Goal: Task Accomplishment & Management: Use online tool/utility

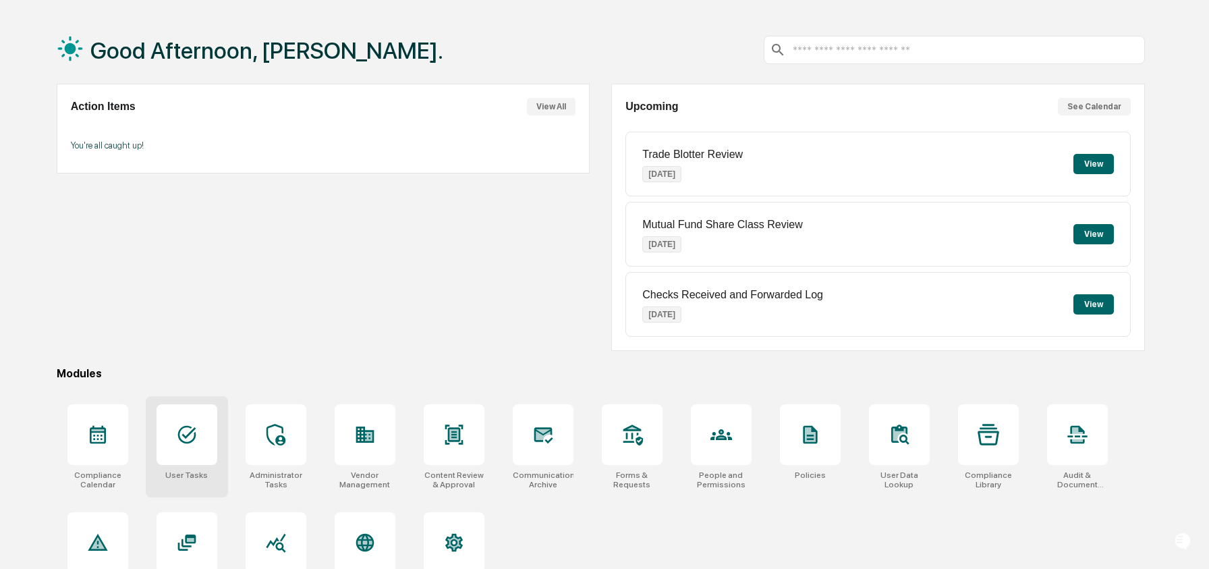
scroll to position [64, 0]
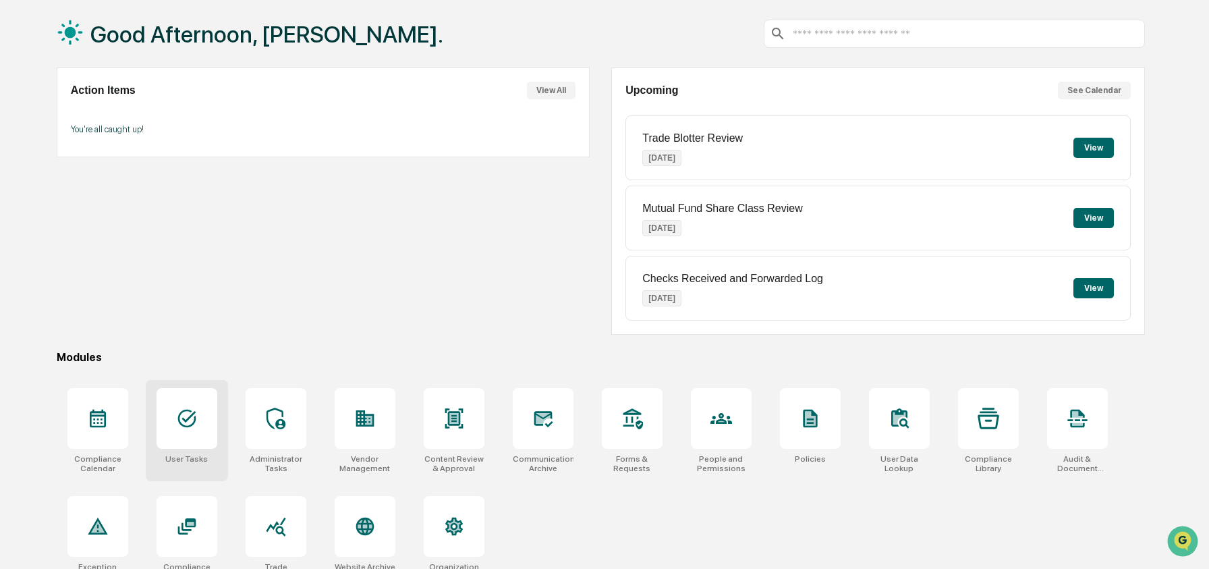
click at [181, 412] on icon at bounding box center [186, 418] width 18 height 18
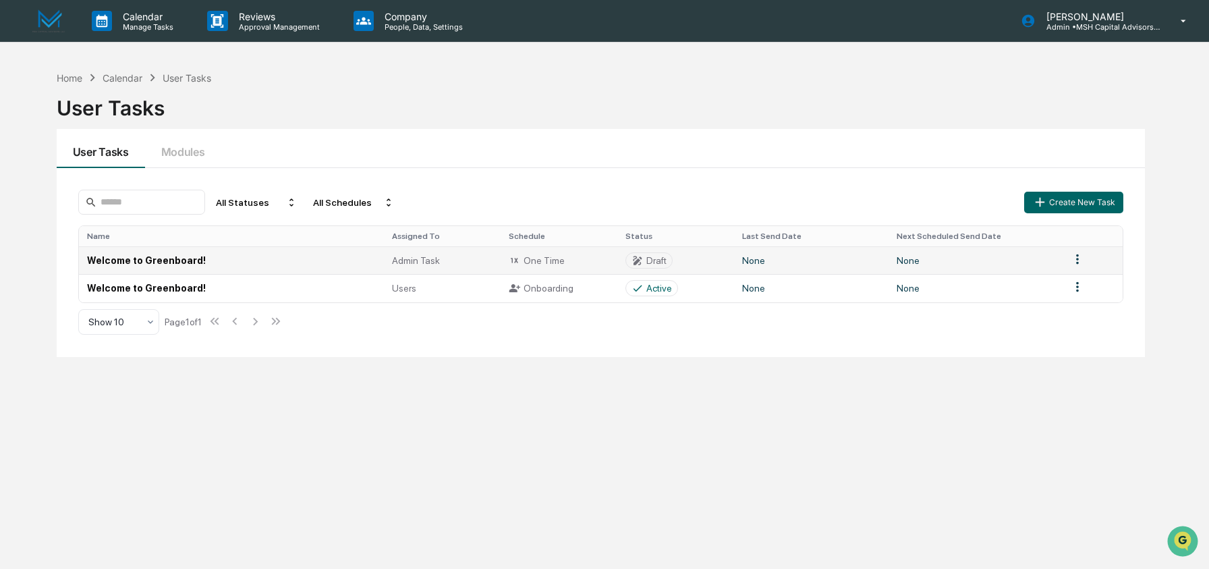
click at [189, 254] on td "Welcome to Greenboard!" at bounding box center [231, 260] width 305 height 28
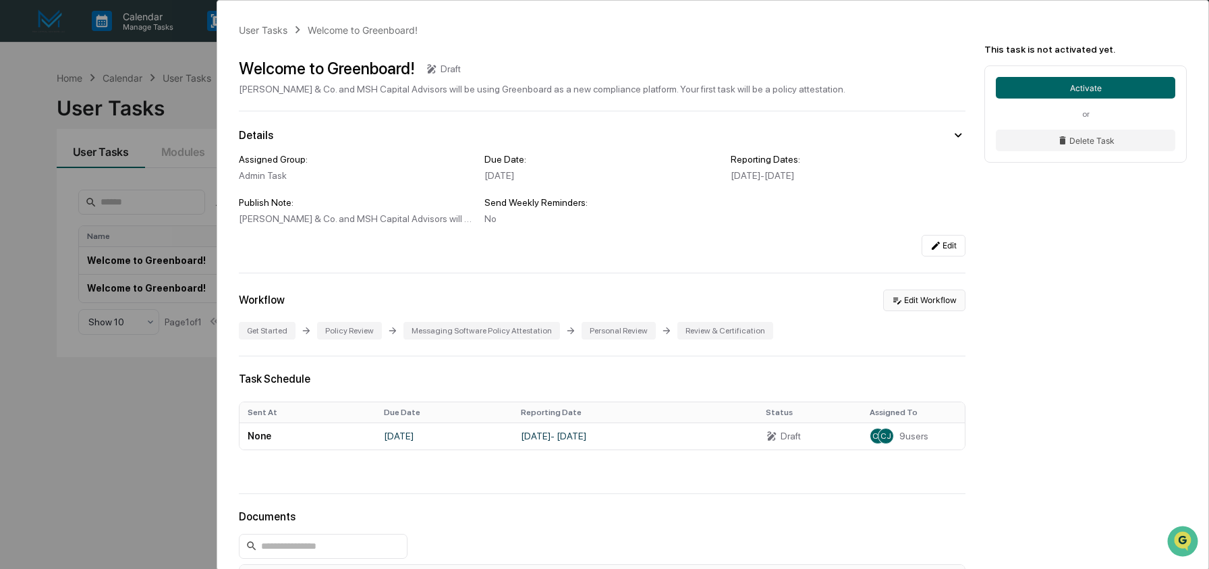
click at [933, 300] on button "Edit Workflow" at bounding box center [924, 300] width 82 height 22
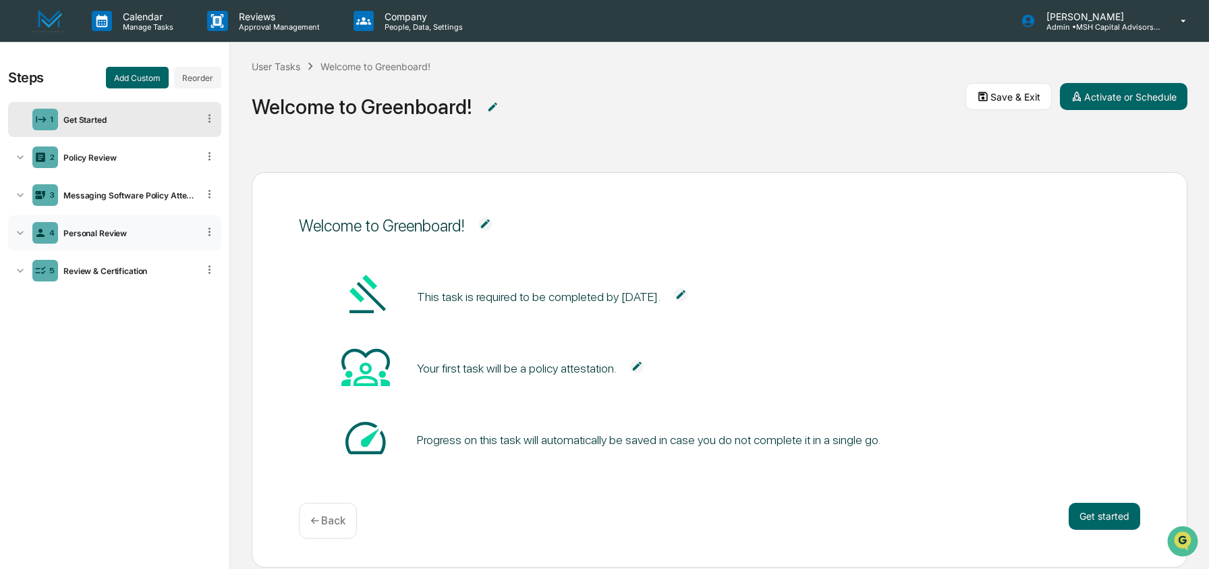
click at [96, 239] on div "4 Personal Review" at bounding box center [114, 232] width 213 height 35
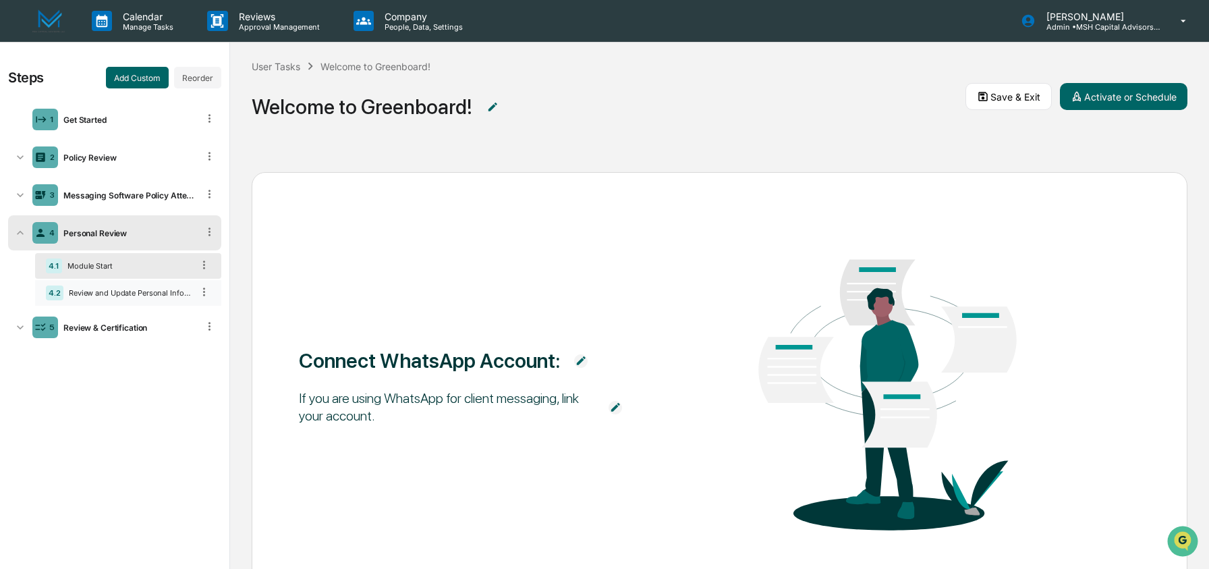
click at [119, 291] on div "Review and Update Personal Information" at bounding box center [127, 292] width 129 height 9
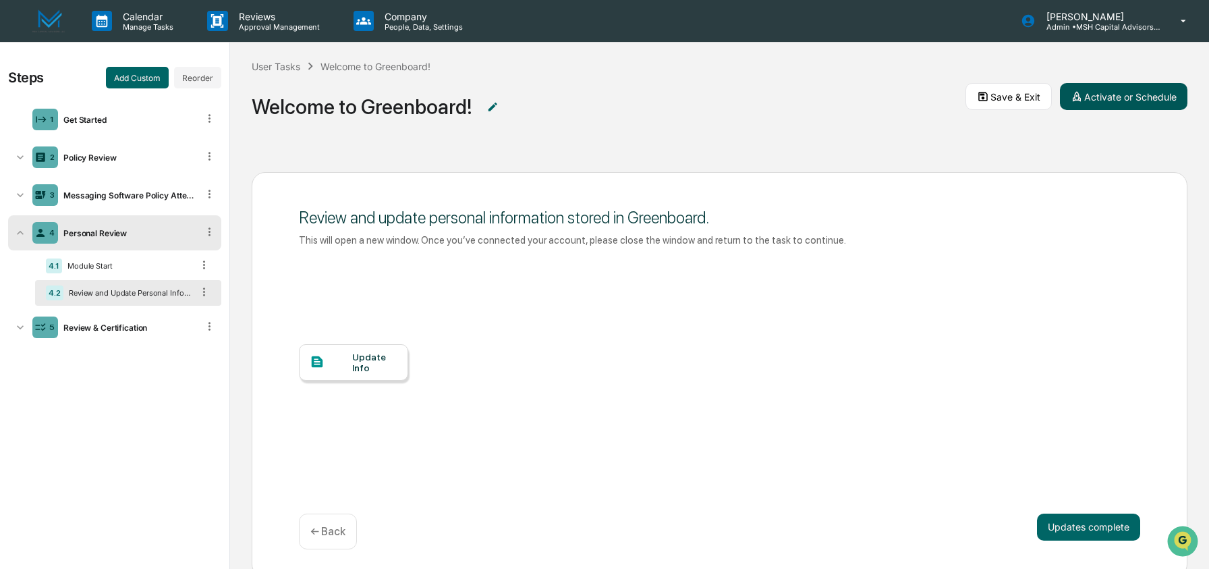
click at [1142, 101] on button "Activate or Schedule" at bounding box center [1123, 96] width 127 height 27
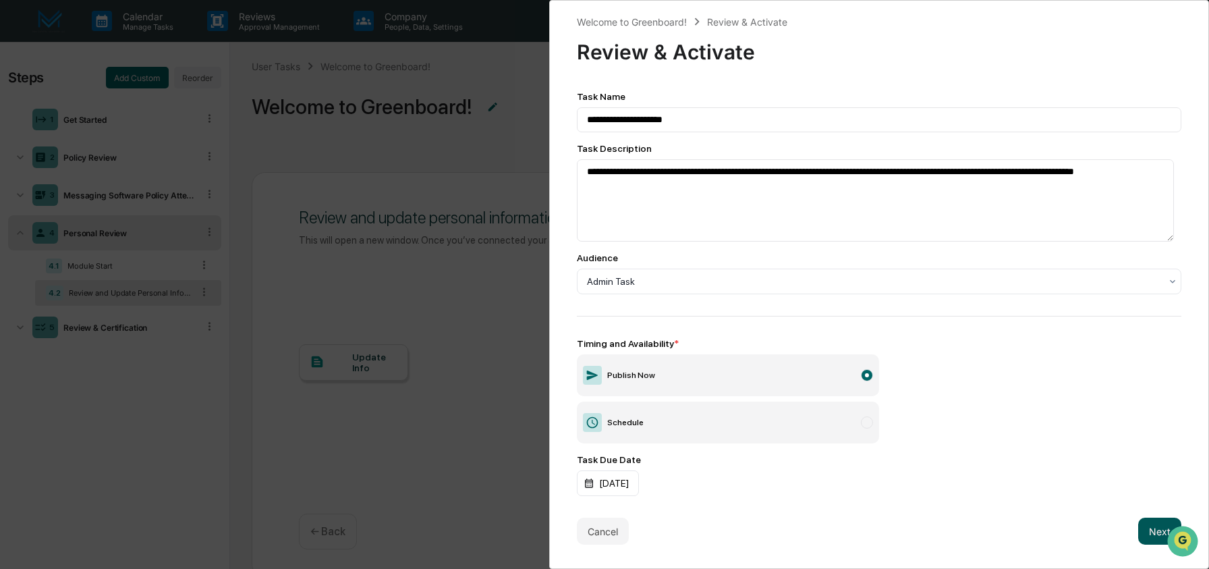
click at [1146, 538] on button "Next" at bounding box center [1159, 530] width 43 height 27
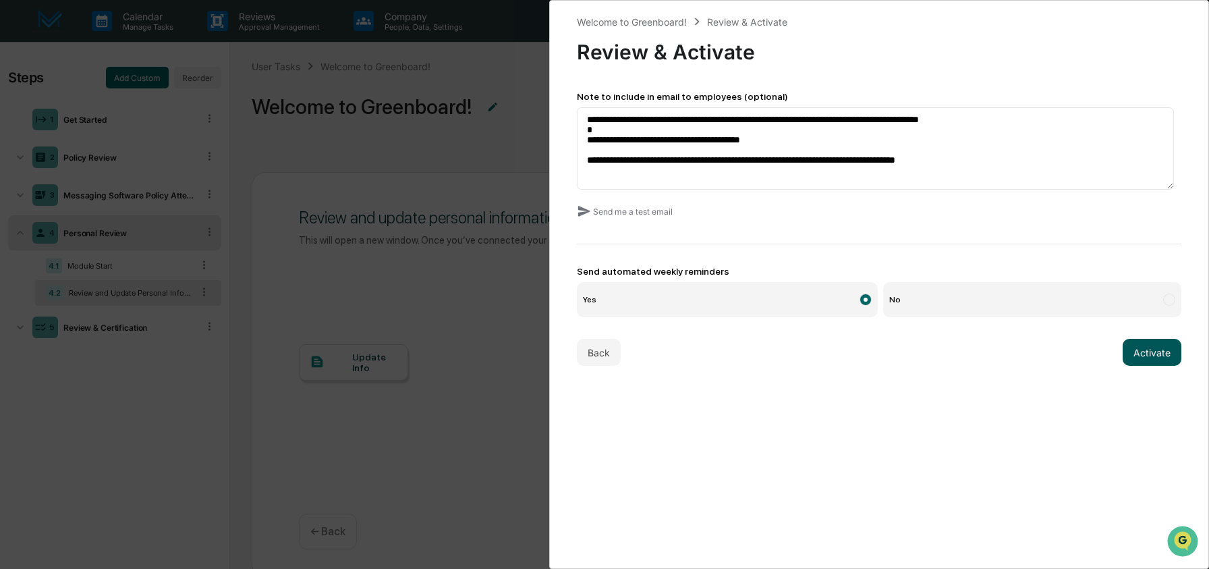
click at [1156, 349] on button "Activate" at bounding box center [1151, 352] width 59 height 27
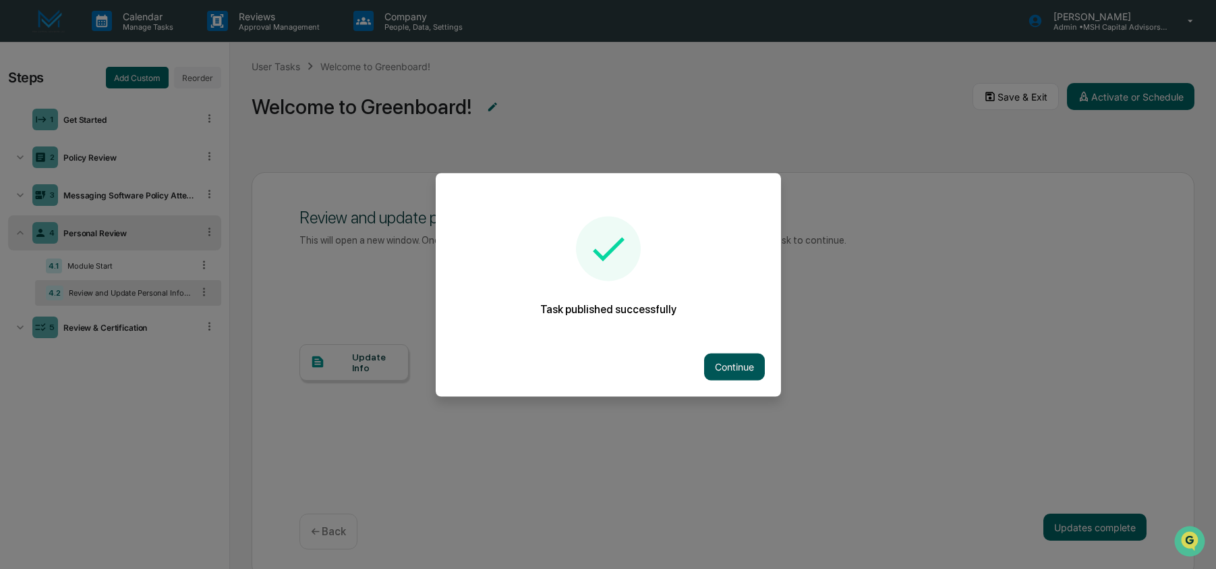
click at [752, 367] on button "Continue" at bounding box center [734, 366] width 61 height 27
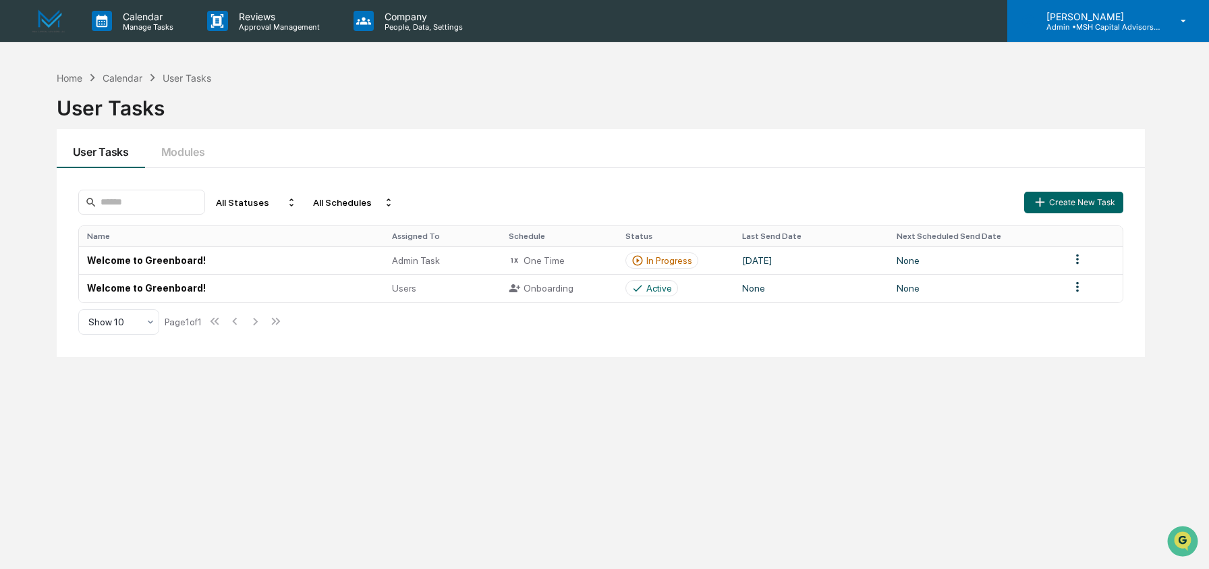
click at [1128, 26] on p "Admin • MSH Capital Advisors LLC - RIA" at bounding box center [1097, 26] width 125 height 9
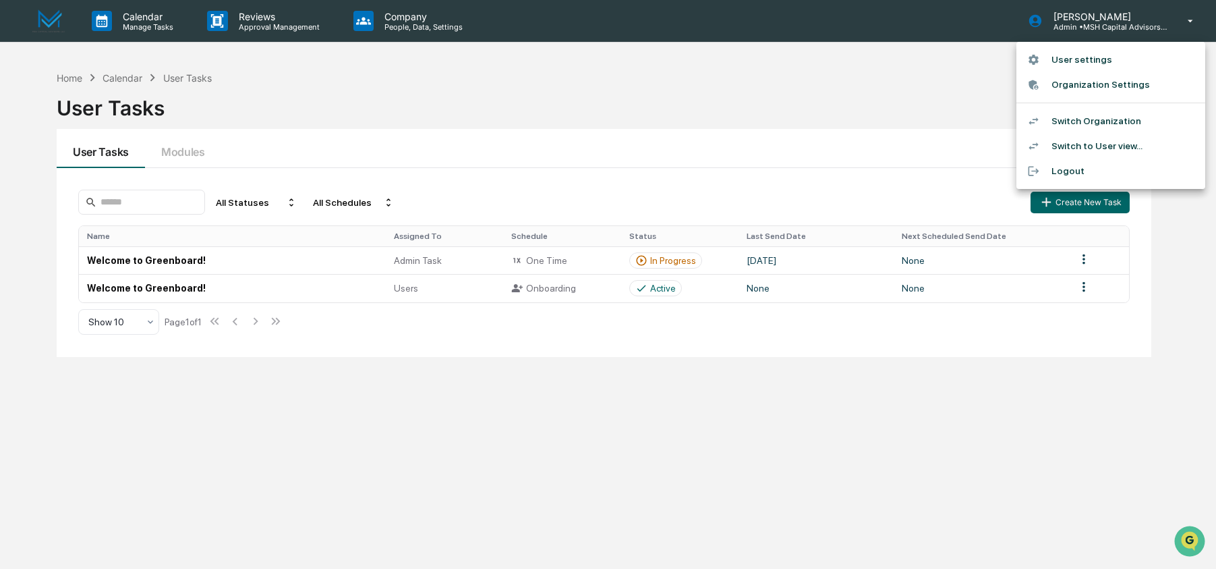
click at [1085, 125] on li "Switch Organization" at bounding box center [1111, 121] width 189 height 25
